Goal: Information Seeking & Learning: Understand process/instructions

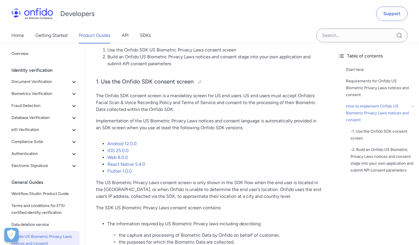
scroll to position [549, 0]
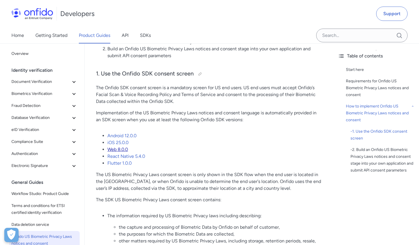
click at [124, 146] on link "Web 8.0.0" at bounding box center [117, 148] width 21 height 5
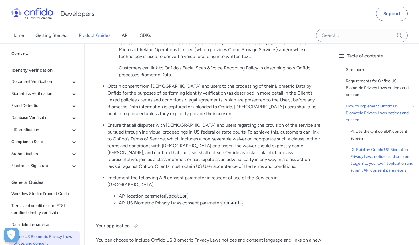
scroll to position [994, 0]
click at [383, 130] on div "- 1. Use the Onfido SDK consent screen" at bounding box center [382, 135] width 64 height 14
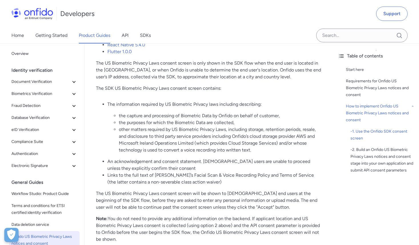
scroll to position [662, 0]
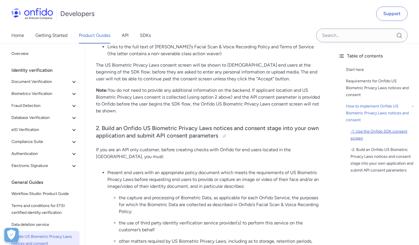
click at [363, 133] on div "- 1. Use the Onfido SDK consent screen" at bounding box center [382, 135] width 64 height 14
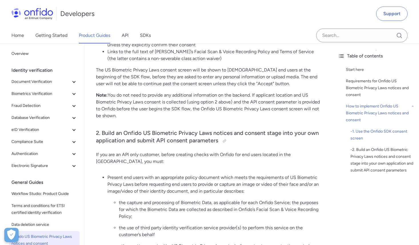
scroll to position [912, 0]
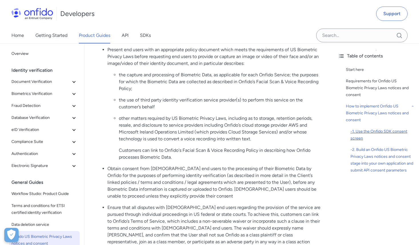
click at [366, 133] on div "- 1. Use the Onfido SDK consent screen" at bounding box center [382, 135] width 64 height 14
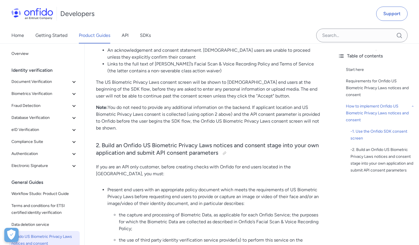
scroll to position [773, 0]
